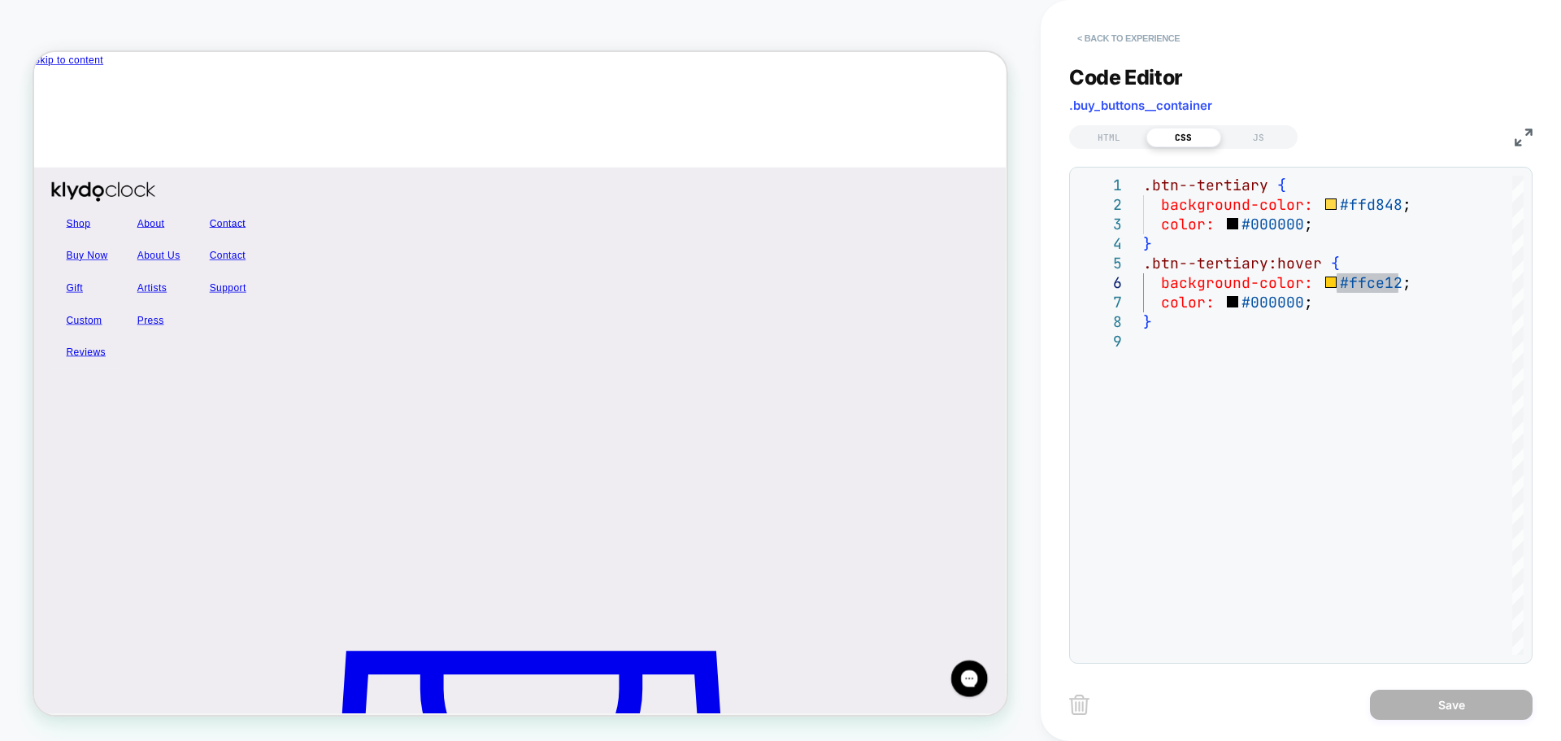
click at [1108, 40] on button "< Back to experience" at bounding box center [1128, 38] width 119 height 26
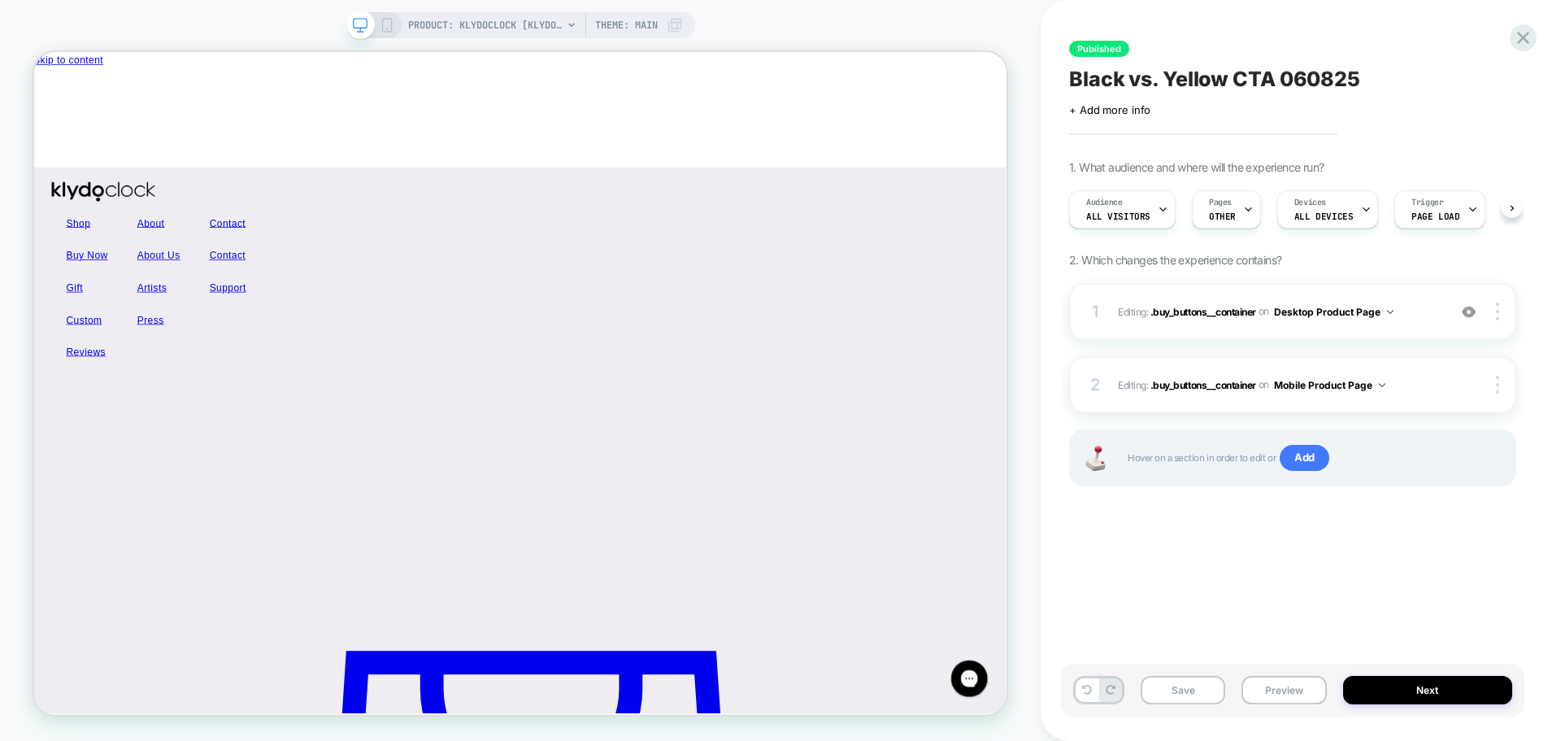
scroll to position [0, 1]
click at [1513, 37] on icon at bounding box center [1523, 38] width 22 height 22
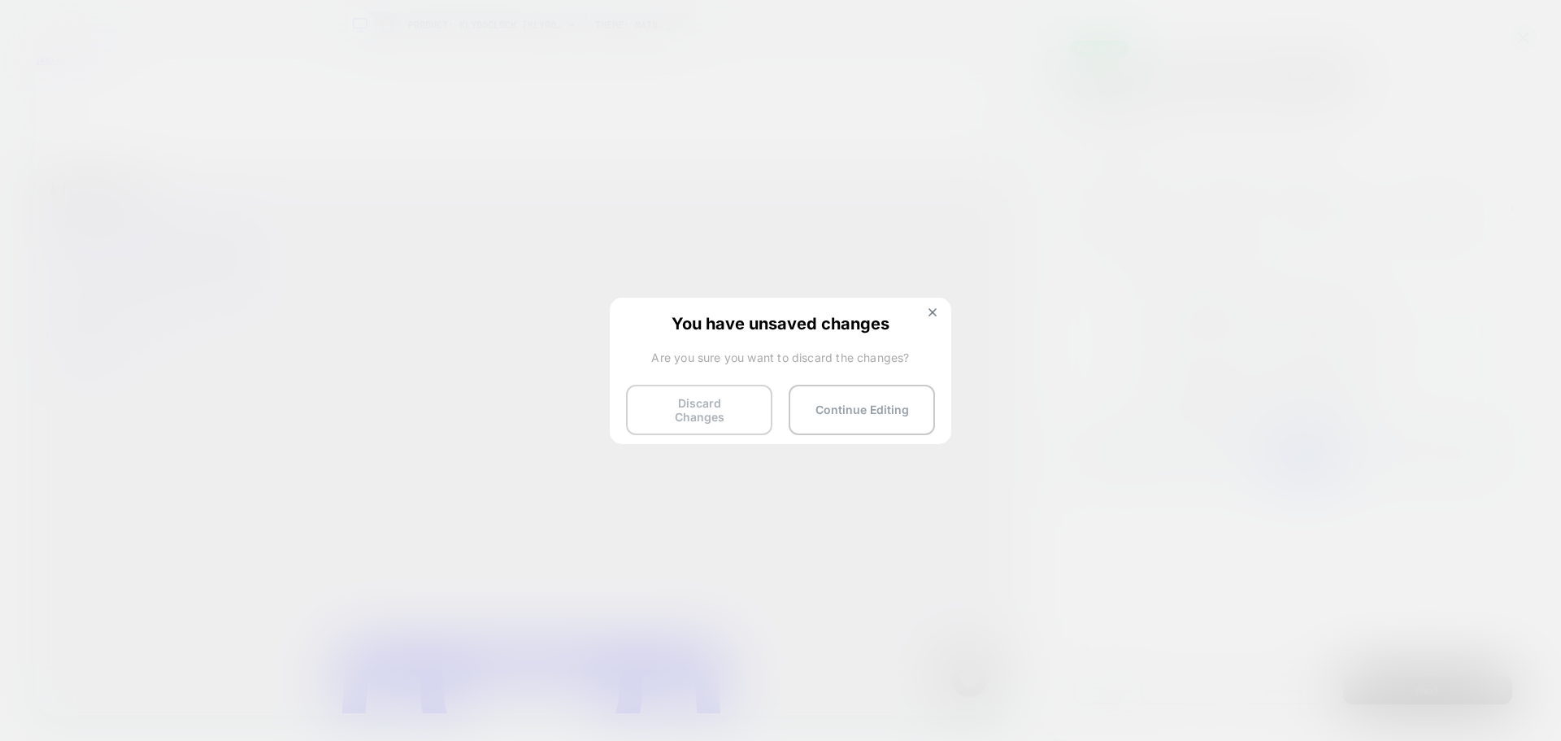
click at [735, 410] on button "Discard Changes" at bounding box center [699, 410] width 146 height 50
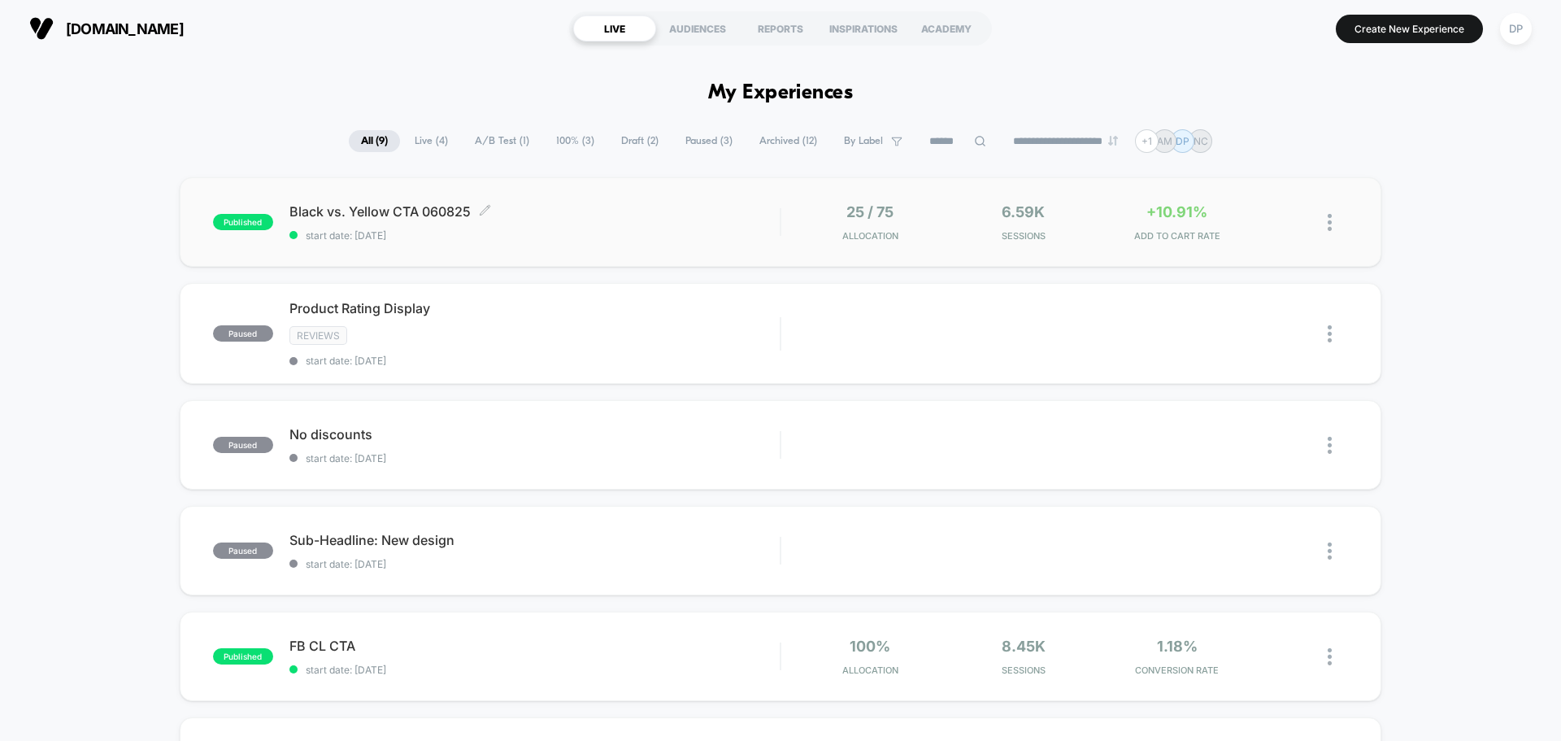
click at [421, 238] on span "start date: [DATE]" at bounding box center [534, 235] width 490 height 12
